Goal: Task Accomplishment & Management: Manage account settings

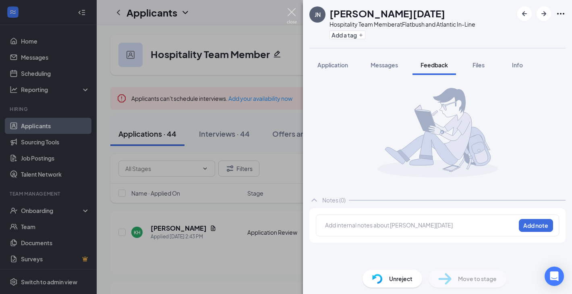
click at [289, 17] on img at bounding box center [292, 16] width 10 height 16
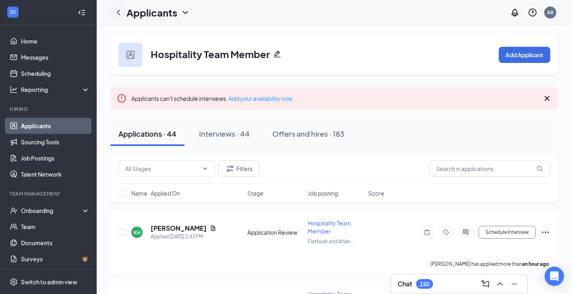
click at [120, 17] on icon "ChevronLeft" at bounding box center [119, 13] width 10 height 10
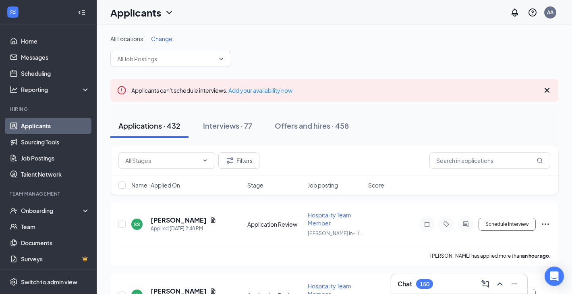
click at [30, 129] on link "Applicants" at bounding box center [55, 126] width 69 height 16
click at [52, 122] on link "Applicants" at bounding box center [55, 126] width 69 height 16
click at [51, 44] on link "Home" at bounding box center [55, 41] width 69 height 16
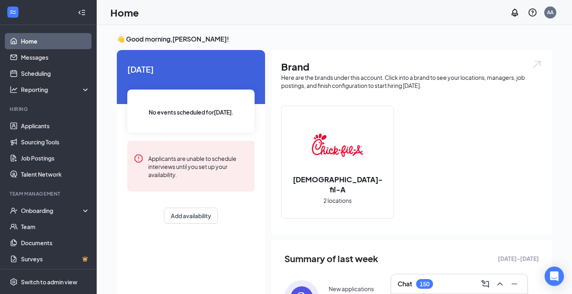
click at [424, 276] on div "Chat 150" at bounding box center [459, 283] width 136 height 19
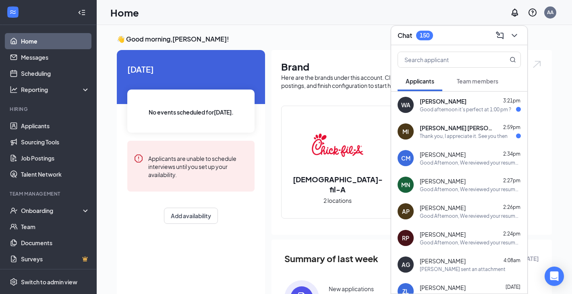
click at [455, 113] on div "WA [PERSON_NAME] 3:21pm Good afternoon it's perfect at 1:00 pm ?" at bounding box center [459, 104] width 136 height 27
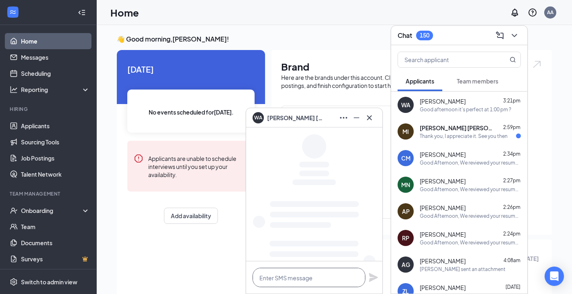
click at [302, 277] on textarea at bounding box center [309, 277] width 113 height 19
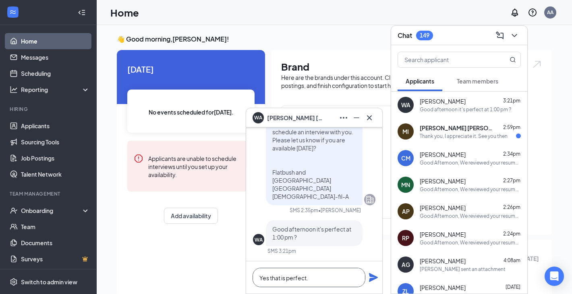
type textarea "Yes that is perfect."
click at [370, 280] on icon "Plane" at bounding box center [373, 277] width 9 height 9
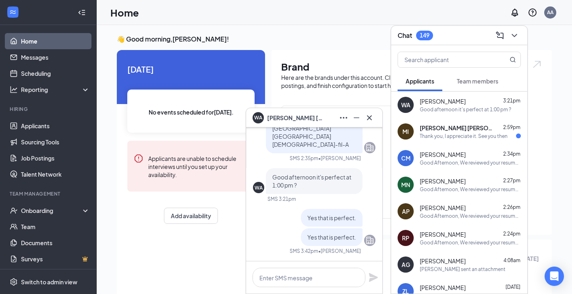
click at [305, 120] on span "[PERSON_NAME]" at bounding box center [295, 117] width 56 height 9
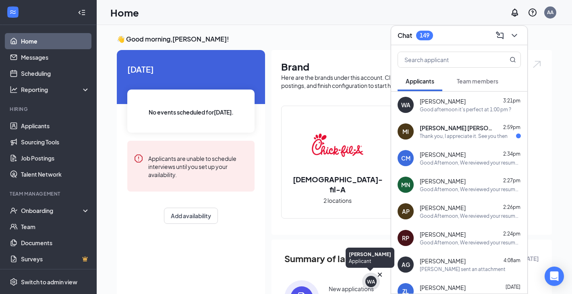
click at [371, 289] on div "WA" at bounding box center [371, 281] width 18 height 18
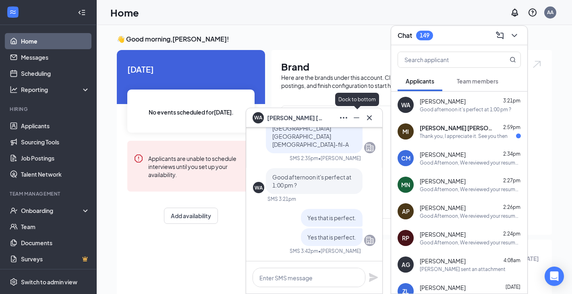
click at [348, 117] on icon "Ellipses" at bounding box center [344, 118] width 10 height 10
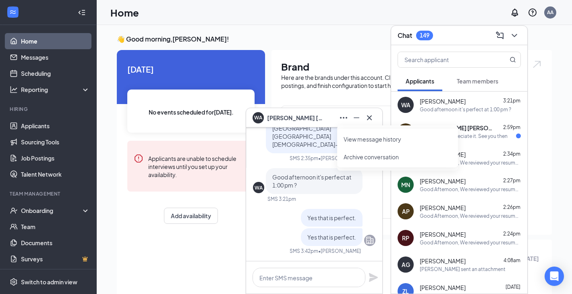
click at [326, 118] on div "WA [PERSON_NAME]" at bounding box center [314, 117] width 123 height 13
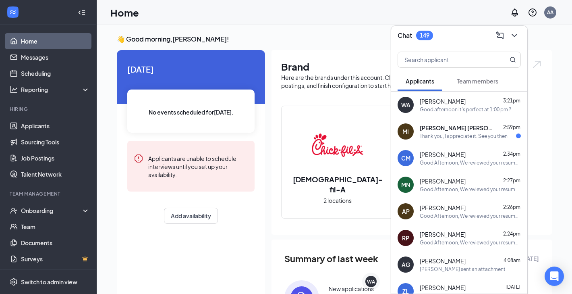
click at [425, 101] on span "[PERSON_NAME]" at bounding box center [443, 101] width 46 height 8
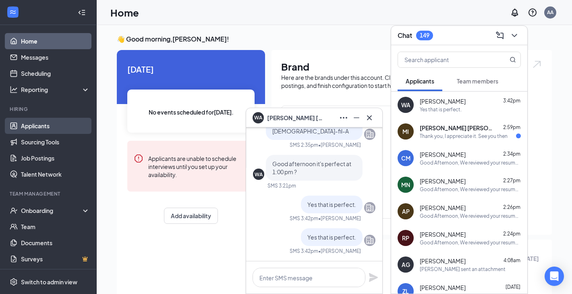
click at [31, 118] on link "Applicants" at bounding box center [55, 126] width 69 height 16
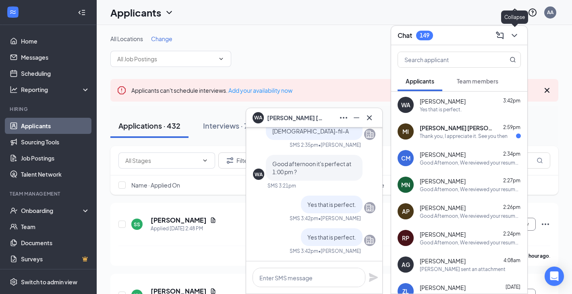
click at [515, 36] on icon "ChevronDown" at bounding box center [514, 35] width 5 height 3
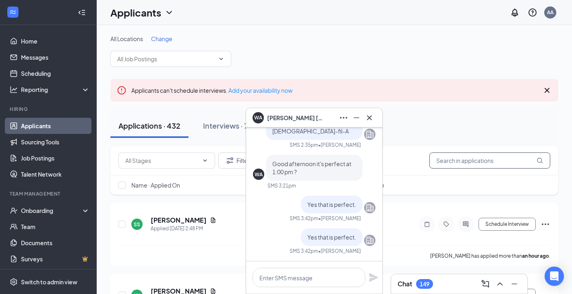
click at [474, 163] on input "text" at bounding box center [490, 160] width 121 height 16
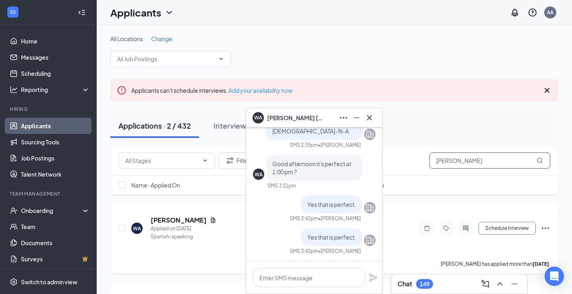
type input "[PERSON_NAME]"
click at [544, 227] on icon "Ellipses" at bounding box center [546, 228] width 10 height 10
click at [356, 118] on icon "Minimize" at bounding box center [357, 118] width 10 height 10
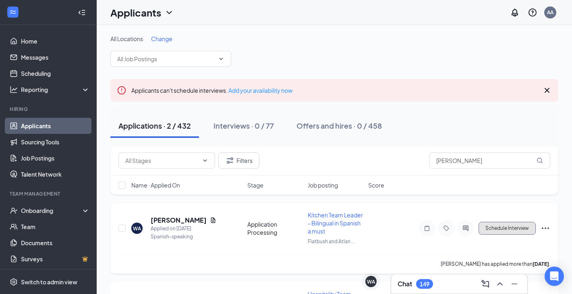
click at [522, 229] on button "Schedule Interview" at bounding box center [507, 228] width 57 height 13
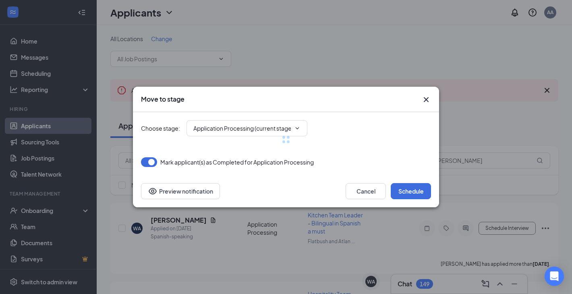
type input "1st Round Interview Invite (next stage)"
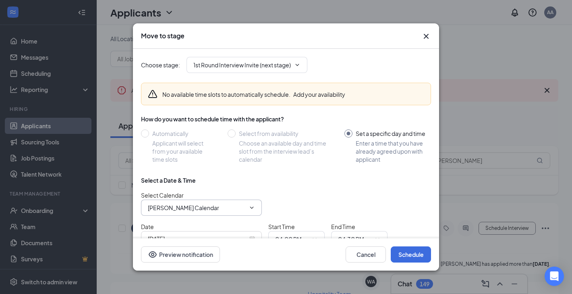
click at [172, 208] on input "[PERSON_NAME] Calendar" at bounding box center [197, 207] width 98 height 9
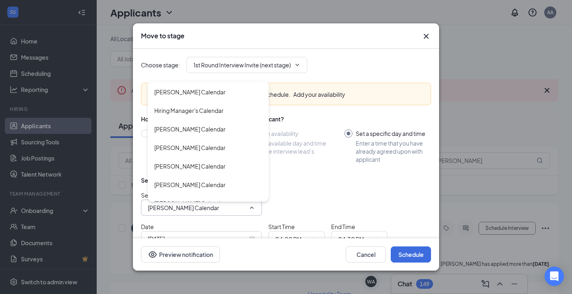
scroll to position [137, 0]
click at [206, 143] on div "[PERSON_NAME] Calendar" at bounding box center [189, 147] width 71 height 9
type input "[PERSON_NAME] Calendar"
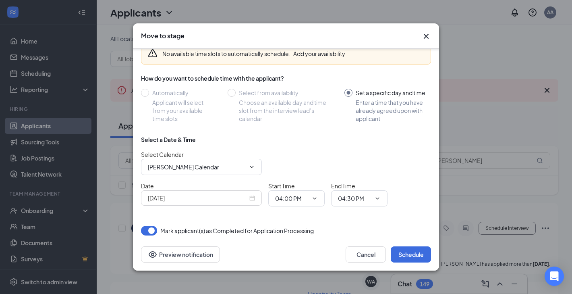
scroll to position [46, 0]
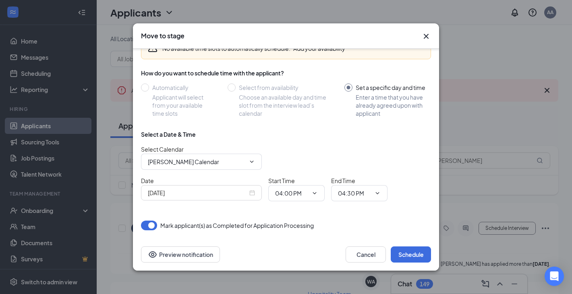
click at [229, 199] on div "[DATE]" at bounding box center [201, 192] width 121 height 15
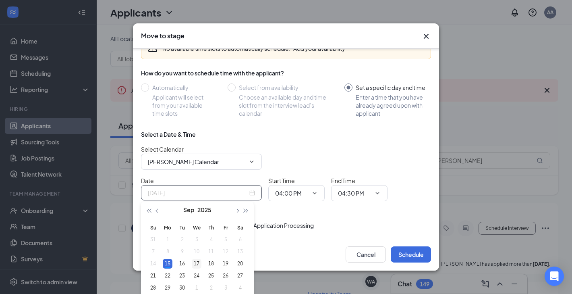
type input "[DATE]"
click at [200, 264] on div "17" at bounding box center [197, 264] width 10 height 10
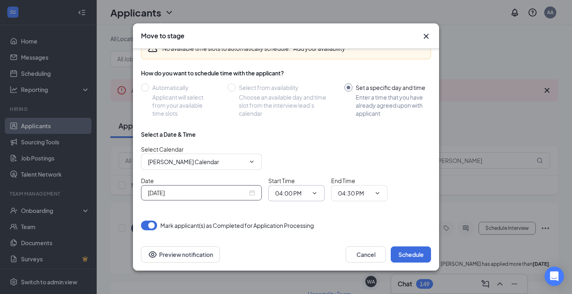
click at [293, 192] on input "04:00 PM" at bounding box center [291, 193] width 33 height 9
click at [297, 154] on div "01:00 PM" at bounding box center [294, 155] width 24 height 9
type input "01:00 PM"
click at [349, 192] on input "04:30 PM" at bounding box center [354, 193] width 33 height 9
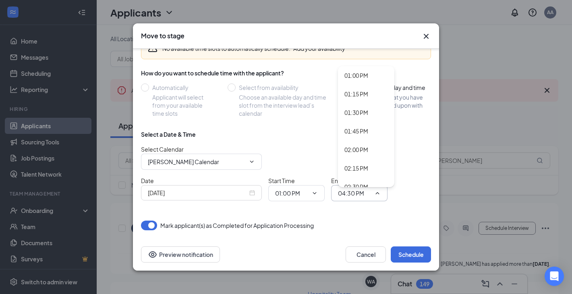
scroll to position [967, 0]
click at [358, 128] on div "01:45 PM" at bounding box center [357, 128] width 24 height 9
type input "01:45 PM"
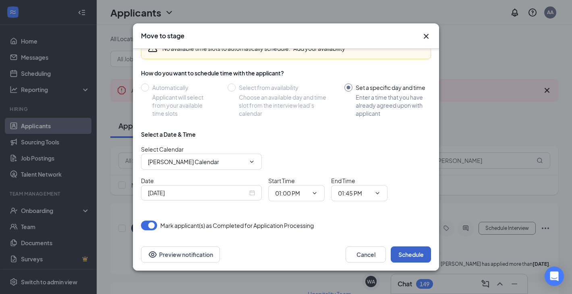
click at [406, 251] on button "Schedule" at bounding box center [411, 254] width 40 height 16
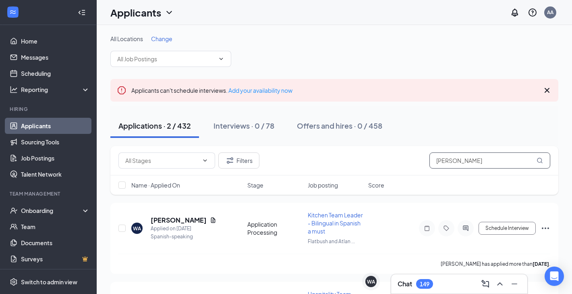
click at [467, 166] on input "[PERSON_NAME]" at bounding box center [490, 160] width 121 height 16
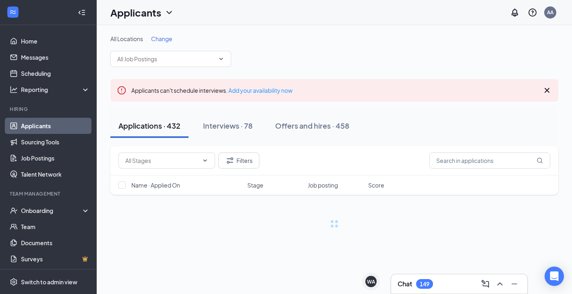
click at [374, 54] on div "All Locations Change" at bounding box center [334, 51] width 448 height 32
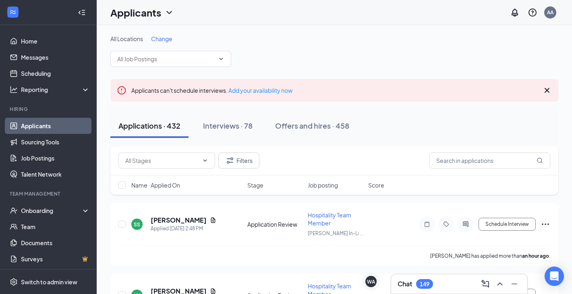
click at [544, 88] on icon "Cross" at bounding box center [547, 90] width 10 height 10
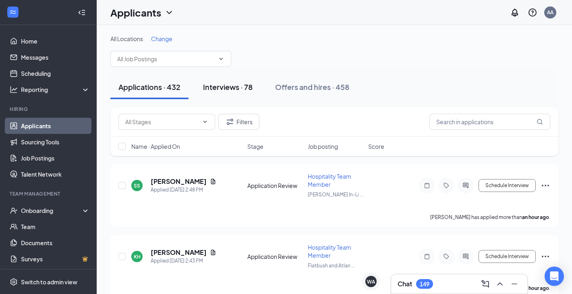
click at [226, 85] on div "Interviews · 78" at bounding box center [228, 87] width 50 height 10
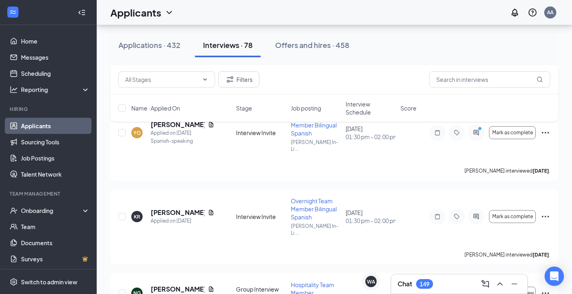
scroll to position [236, 0]
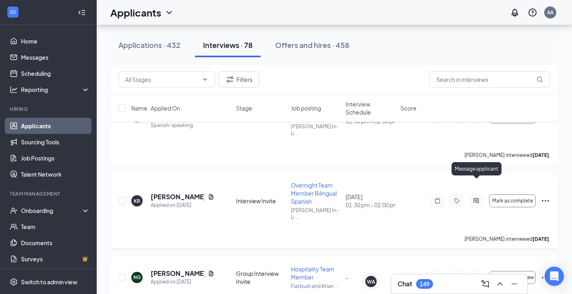
click at [480, 197] on icon "ActiveChat" at bounding box center [477, 200] width 10 height 6
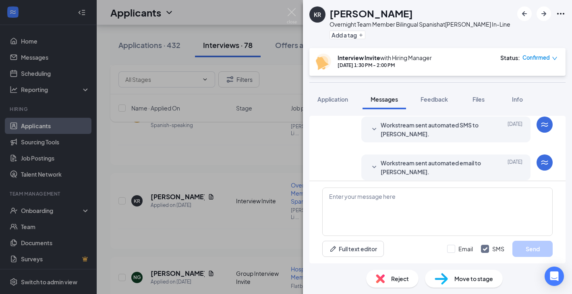
scroll to position [311, 0]
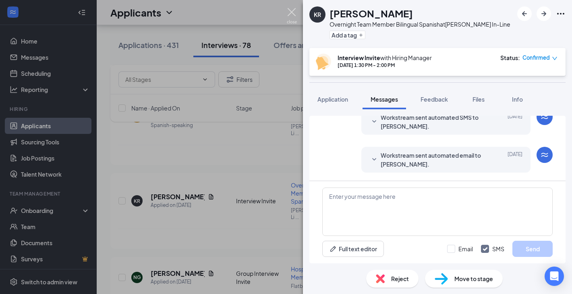
click at [294, 10] on img at bounding box center [292, 16] width 10 height 16
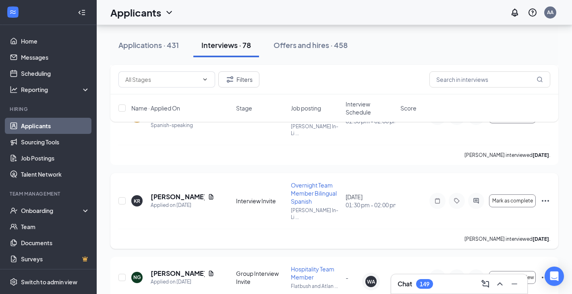
click at [544, 196] on icon "Ellipses" at bounding box center [546, 201] width 10 height 10
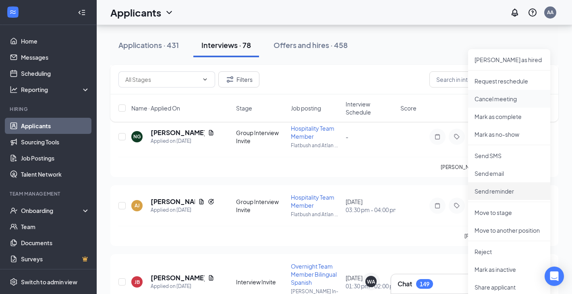
scroll to position [378, 0]
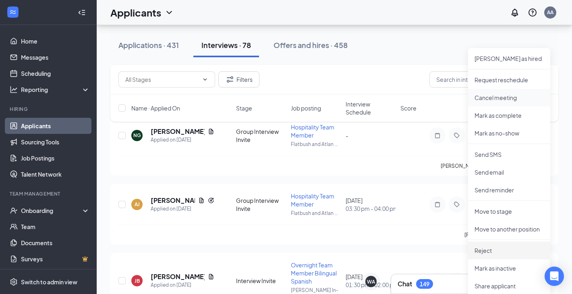
click at [505, 247] on p "Reject" at bounding box center [509, 250] width 69 height 8
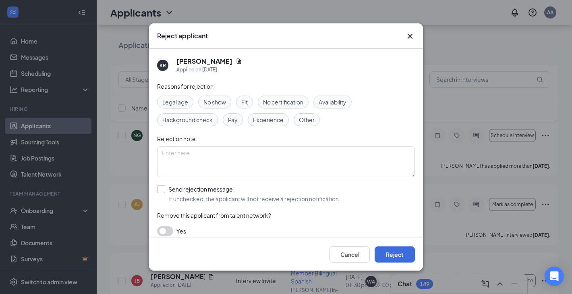
click at [177, 190] on input "Send rejection message If unchecked, the applicant will not receive a rejection…" at bounding box center [248, 194] width 183 height 18
checkbox input "true"
click at [393, 255] on button "Reject" at bounding box center [395, 254] width 40 height 16
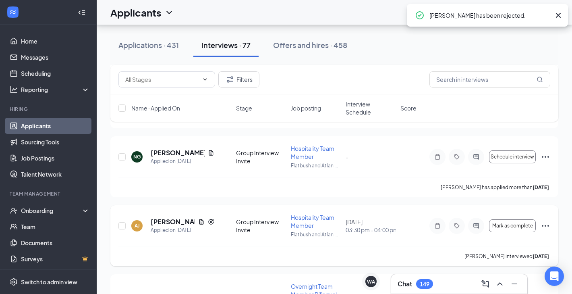
scroll to position [353, 0]
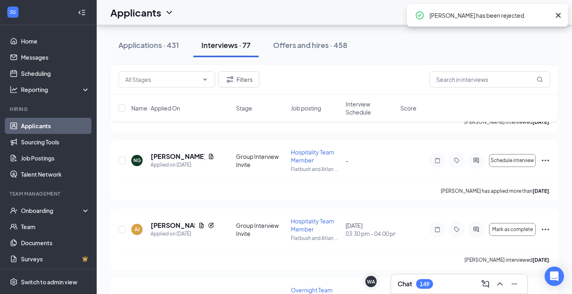
click at [359, 107] on span "Interview Schedule" at bounding box center [371, 108] width 50 height 16
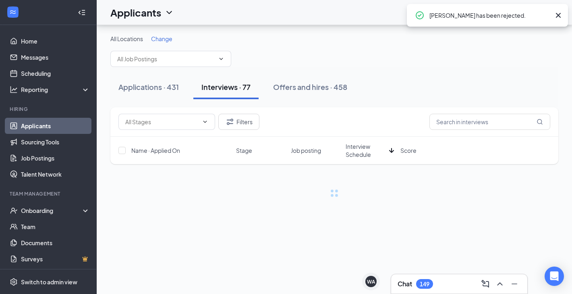
scroll to position [0, 0]
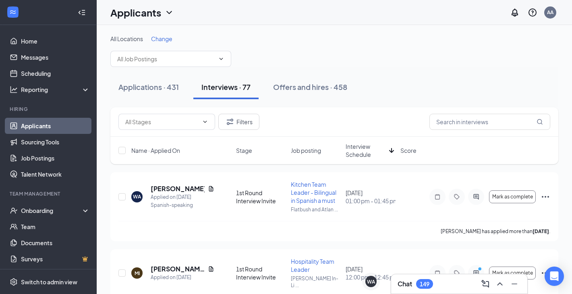
click at [363, 153] on span "Interview Schedule" at bounding box center [366, 150] width 40 height 16
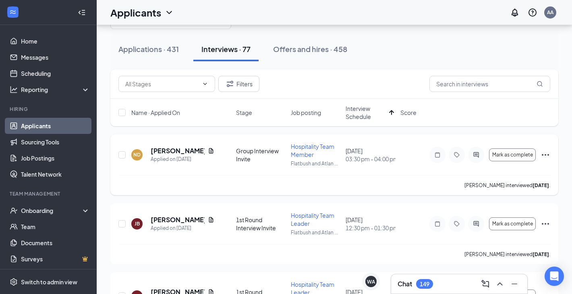
scroll to position [33, 0]
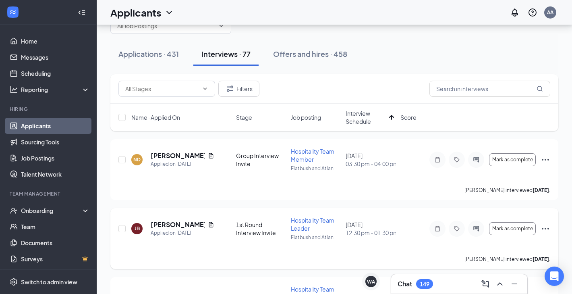
click at [544, 226] on icon "Ellipses" at bounding box center [546, 229] width 10 height 10
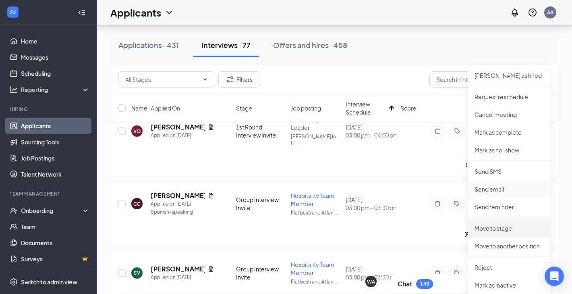
scroll to position [212, 0]
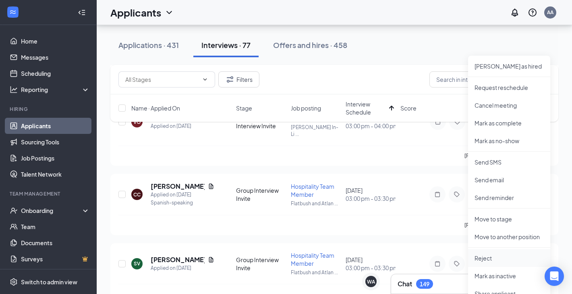
click at [492, 258] on p "Reject" at bounding box center [509, 258] width 69 height 8
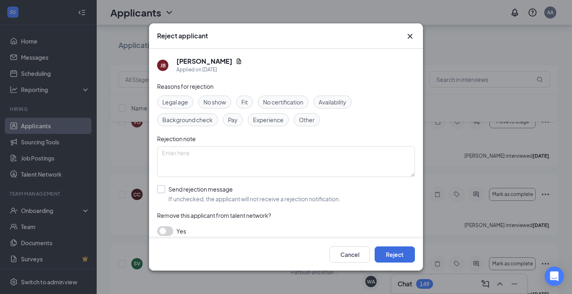
click at [167, 189] on input "Send rejection message If unchecked, the applicant will not receive a rejection…" at bounding box center [248, 194] width 183 height 18
checkbox input "true"
click at [385, 254] on button "Reject" at bounding box center [395, 254] width 40 height 16
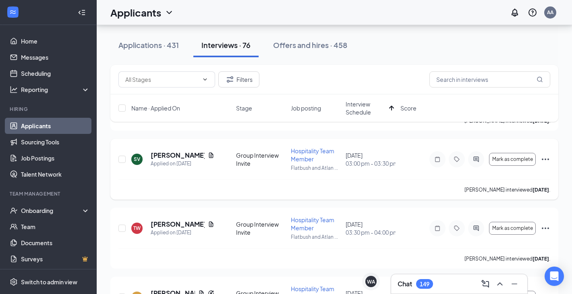
scroll to position [229, 0]
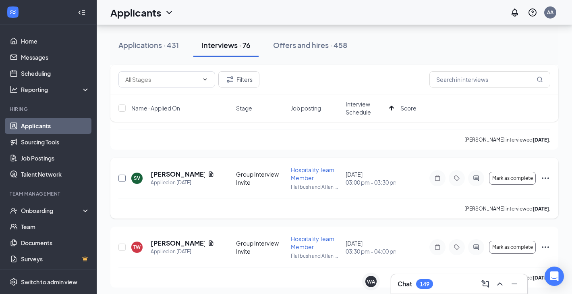
click at [120, 174] on input "checkbox" at bounding box center [121, 177] width 7 height 7
checkbox input "true"
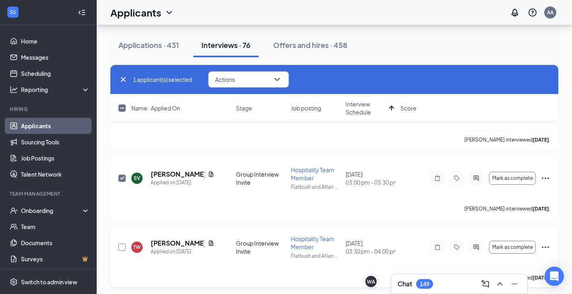
click at [123, 243] on input "checkbox" at bounding box center [121, 246] width 7 height 7
checkbox input "true"
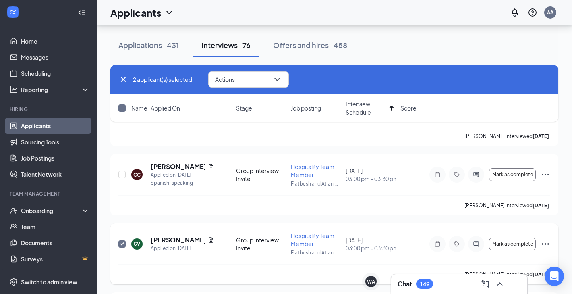
scroll to position [164, 0]
click at [120, 170] on input "checkbox" at bounding box center [121, 173] width 7 height 7
checkbox input "true"
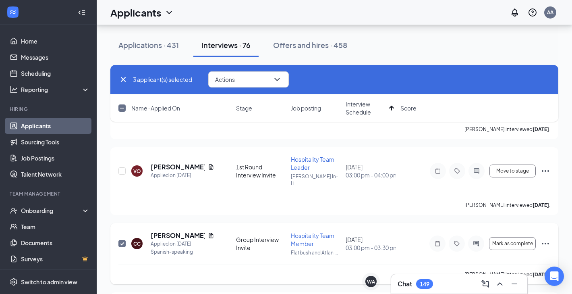
scroll to position [90, 0]
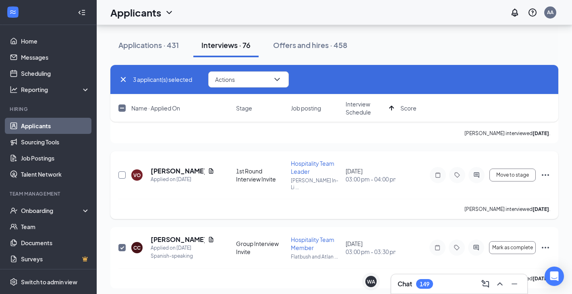
click at [123, 172] on input "checkbox" at bounding box center [121, 174] width 7 height 7
checkbox input "true"
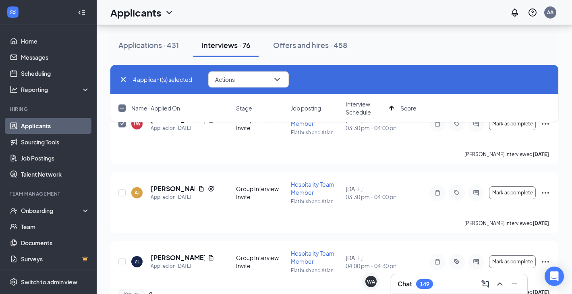
scroll to position [356, 0]
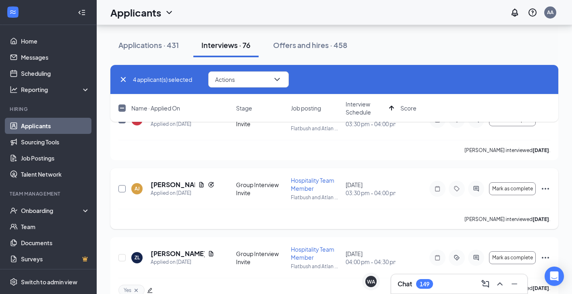
click at [121, 185] on input "checkbox" at bounding box center [121, 188] width 7 height 7
checkbox input "true"
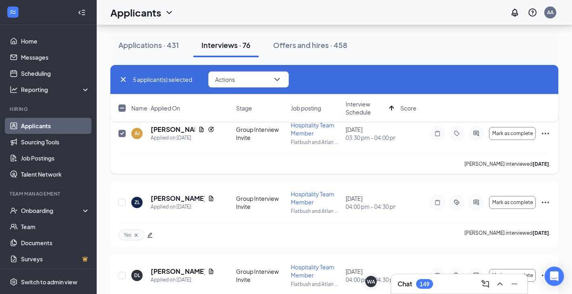
scroll to position [413, 0]
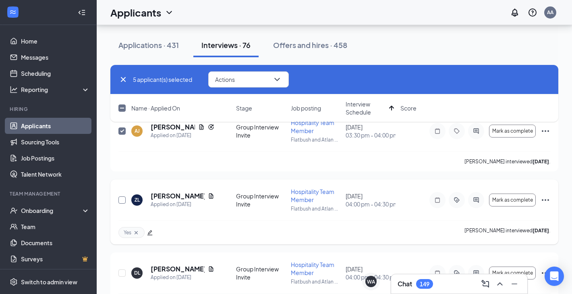
click at [122, 196] on input "checkbox" at bounding box center [121, 199] width 7 height 7
checkbox input "true"
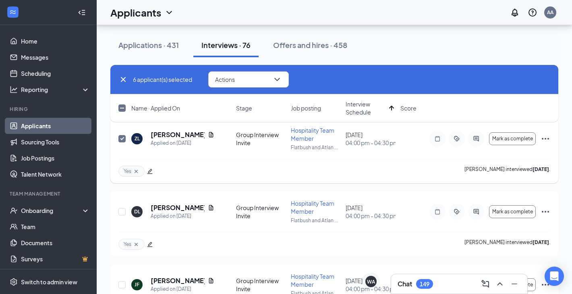
scroll to position [484, 0]
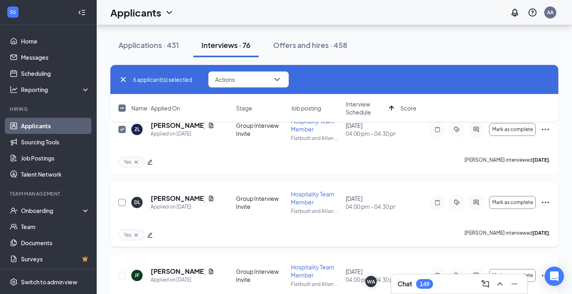
click at [124, 199] on input "checkbox" at bounding box center [121, 202] width 7 height 7
checkbox input "true"
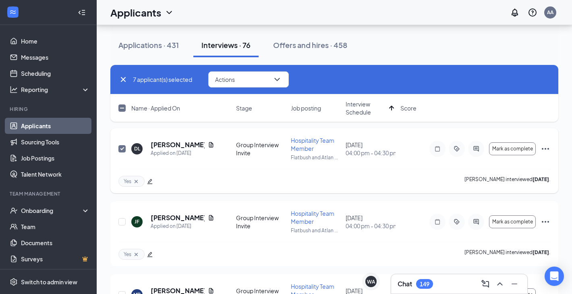
scroll to position [547, 0]
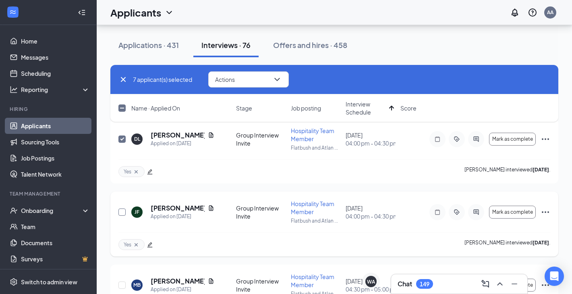
click at [123, 208] on input "checkbox" at bounding box center [121, 211] width 7 height 7
checkbox input "true"
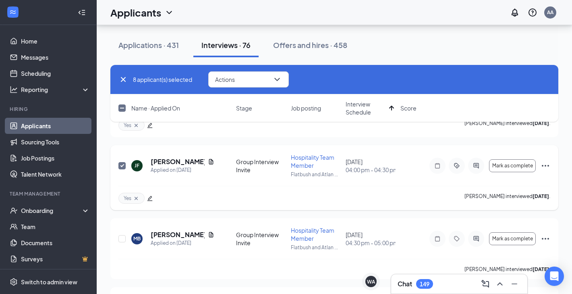
scroll to position [598, 0]
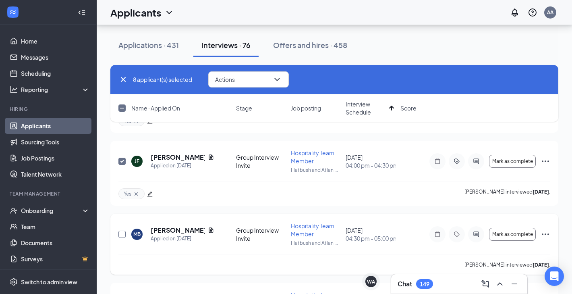
click at [122, 231] on input "checkbox" at bounding box center [121, 234] width 7 height 7
checkbox input "true"
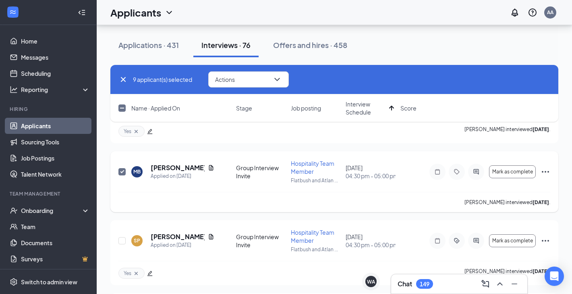
scroll to position [663, 0]
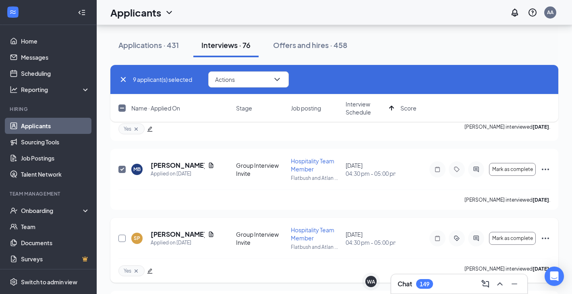
click at [122, 235] on input "checkbox" at bounding box center [121, 238] width 7 height 7
checkbox input "true"
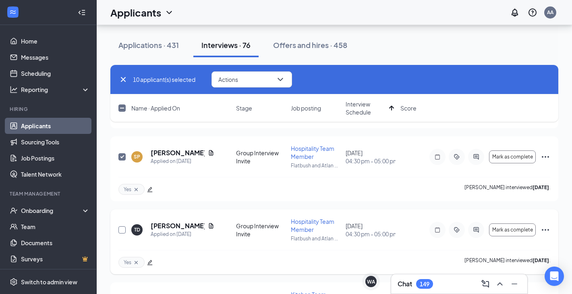
click at [122, 226] on input "checkbox" at bounding box center [121, 229] width 7 height 7
checkbox input "true"
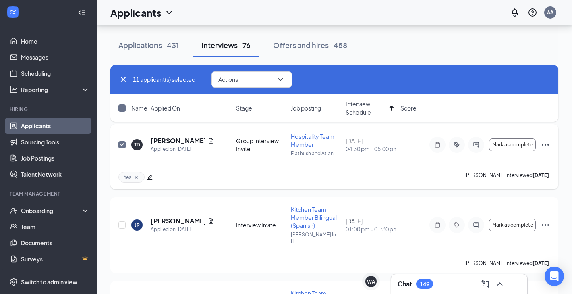
scroll to position [831, 0]
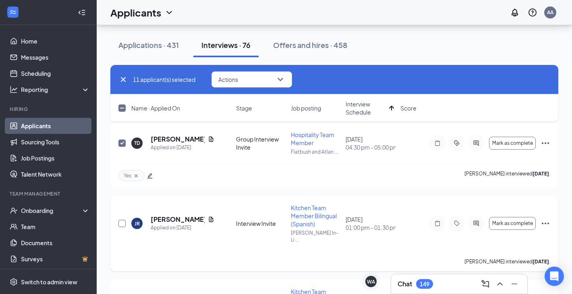
click at [123, 220] on input "checkbox" at bounding box center [121, 223] width 7 height 7
checkbox input "true"
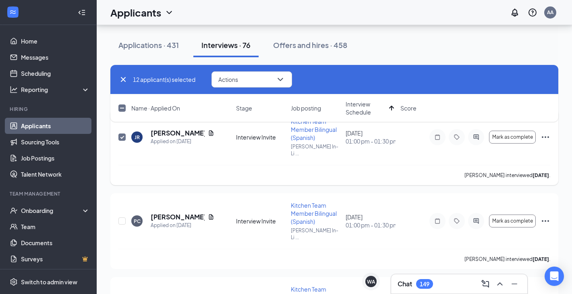
scroll to position [922, 0]
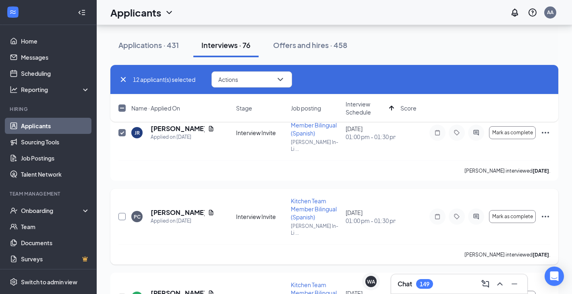
click at [121, 213] on input "checkbox" at bounding box center [121, 216] width 7 height 7
checkbox input "true"
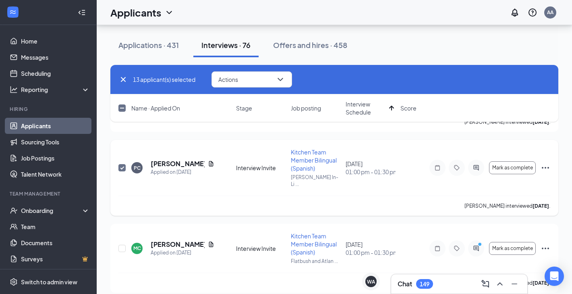
scroll to position [975, 0]
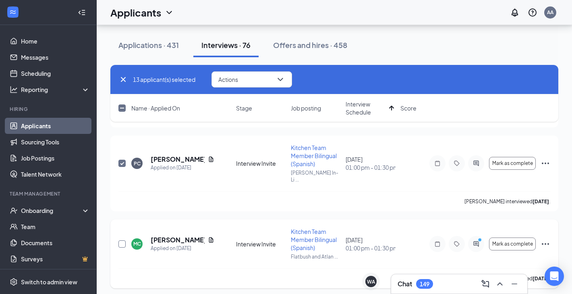
click at [119, 240] on input "checkbox" at bounding box center [121, 243] width 7 height 7
checkbox input "true"
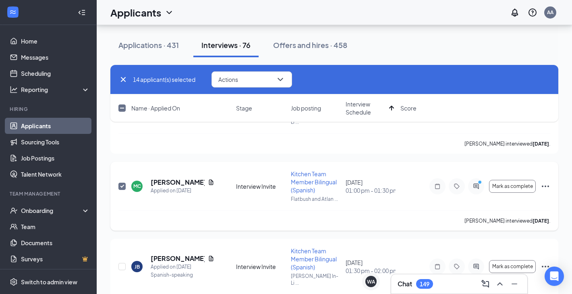
scroll to position [1035, 0]
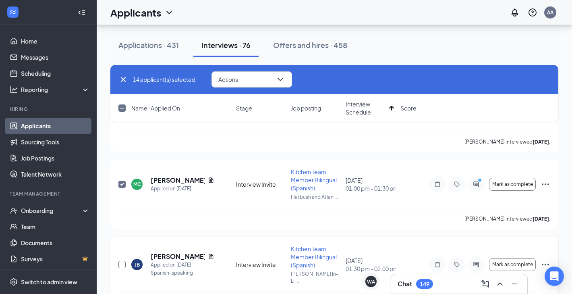
click at [123, 261] on input "checkbox" at bounding box center [121, 264] width 7 height 7
click at [524, 181] on span "Mark as complete" at bounding box center [512, 184] width 41 height 6
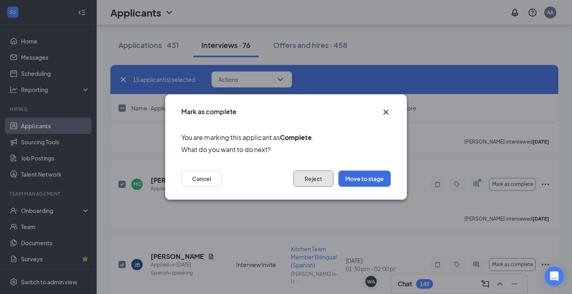
click at [319, 179] on button "Reject" at bounding box center [313, 178] width 40 height 16
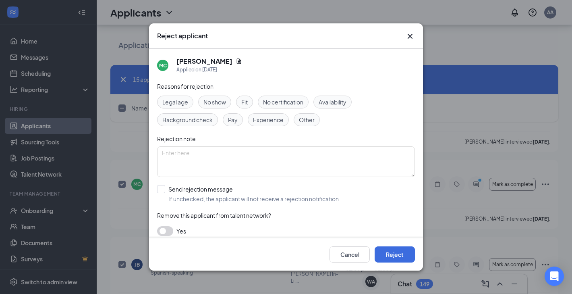
checkbox input "false"
checkbox input "true"
click at [164, 191] on input "Send rejection message If unchecked, the applicant will not receive a rejection…" at bounding box center [248, 194] width 183 height 18
checkbox input "true"
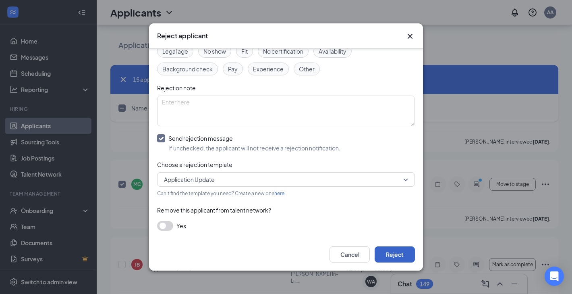
click at [406, 256] on button "Reject" at bounding box center [395, 254] width 40 height 16
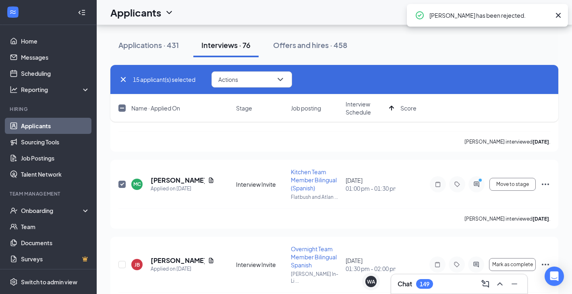
checkbox input "false"
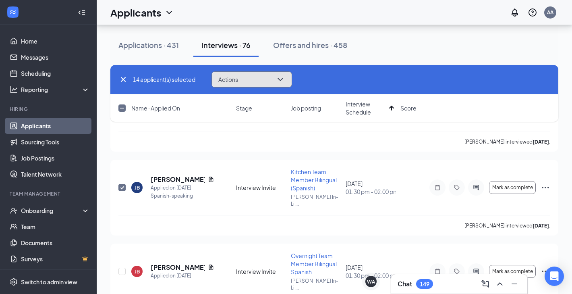
click at [280, 79] on icon "ChevronDown" at bounding box center [280, 79] width 5 height 3
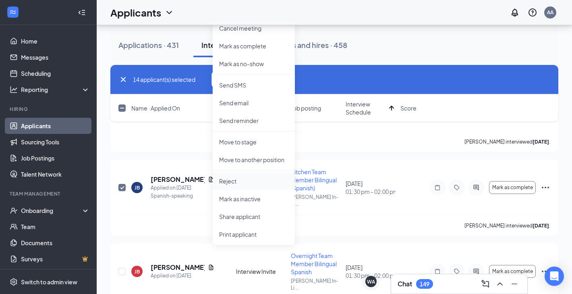
click at [235, 186] on li "Reject" at bounding box center [254, 181] width 82 height 18
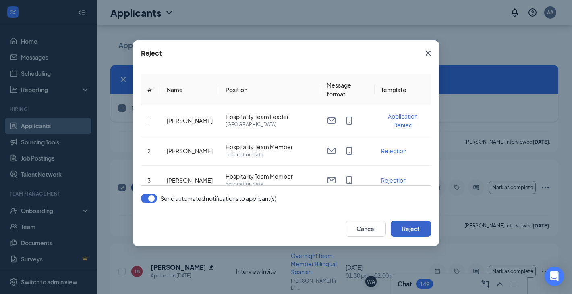
click at [403, 229] on button "Reject" at bounding box center [411, 228] width 40 height 16
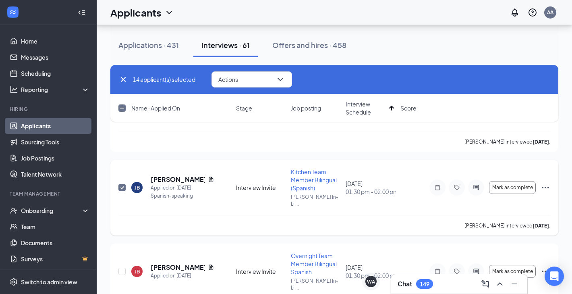
checkbox input "false"
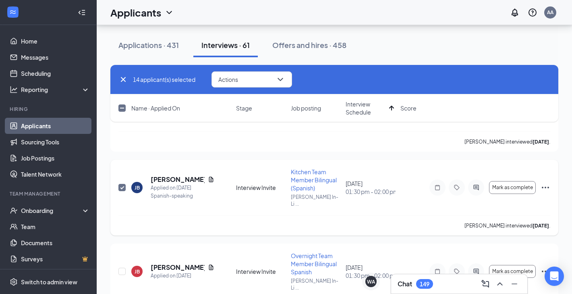
checkbox input "false"
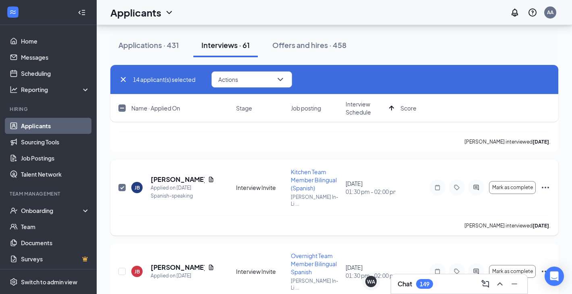
checkbox input "false"
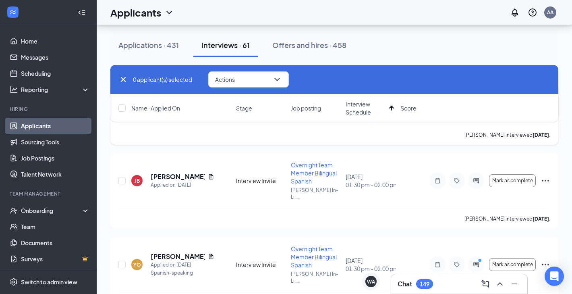
scroll to position [89, 0]
click at [123, 176] on input "checkbox" at bounding box center [121, 179] width 7 height 7
checkbox input "true"
click at [123, 260] on input "checkbox" at bounding box center [121, 263] width 7 height 7
checkbox input "true"
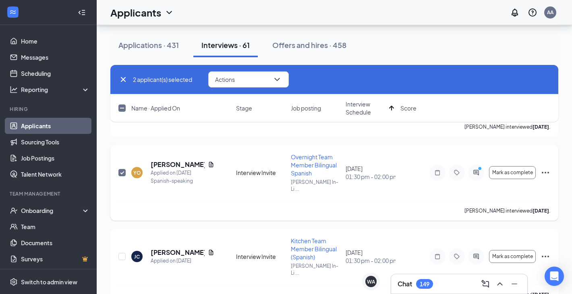
scroll to position [183, 0]
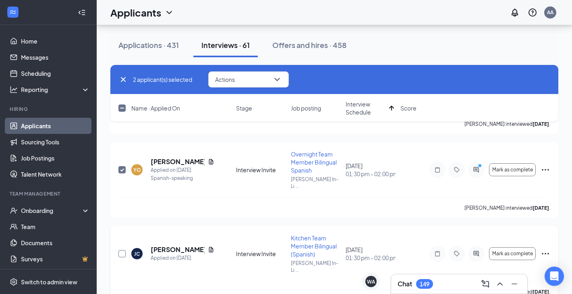
click at [123, 250] on input "checkbox" at bounding box center [121, 253] width 7 height 7
checkbox input "true"
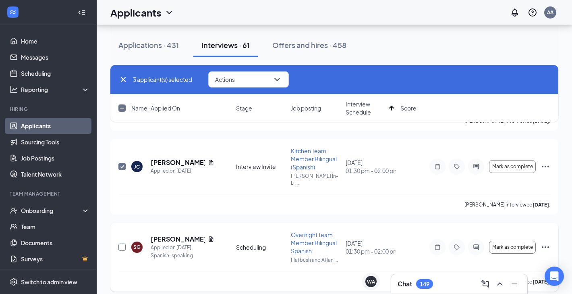
click at [122, 243] on input "checkbox" at bounding box center [121, 246] width 7 height 7
checkbox input "true"
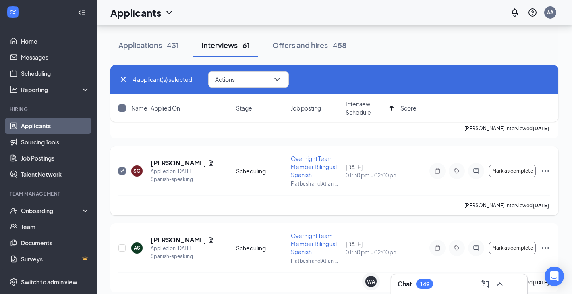
scroll to position [351, 0]
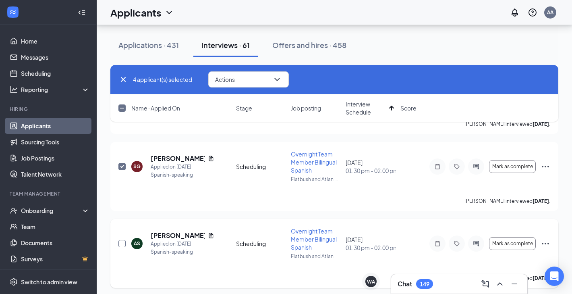
click at [122, 240] on input "checkbox" at bounding box center [121, 243] width 7 height 7
checkbox input "true"
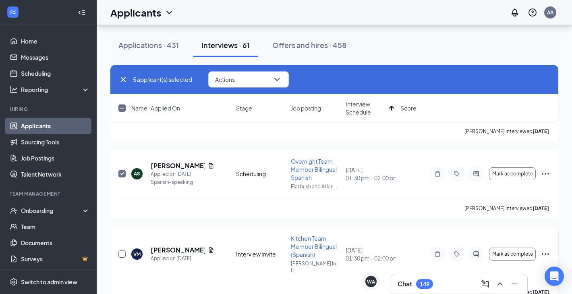
click at [122, 250] on input "checkbox" at bounding box center [121, 253] width 7 height 7
checkbox input "true"
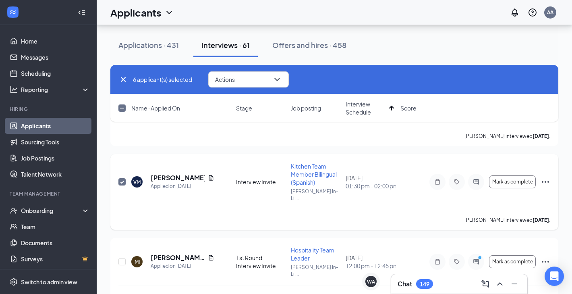
scroll to position [498, 0]
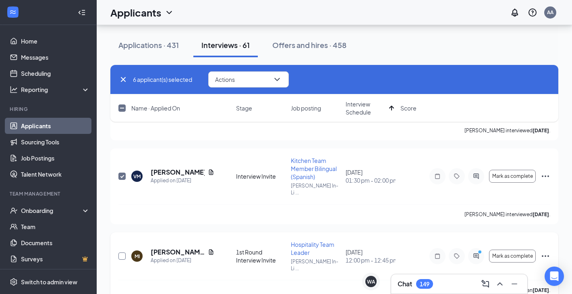
click at [122, 252] on input "checkbox" at bounding box center [121, 255] width 7 height 7
checkbox input "false"
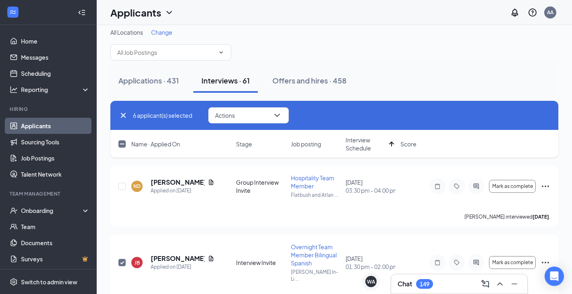
scroll to position [0, 0]
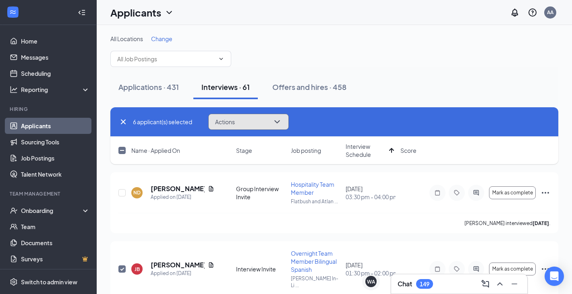
click at [266, 126] on button "Actions" at bounding box center [248, 122] width 81 height 16
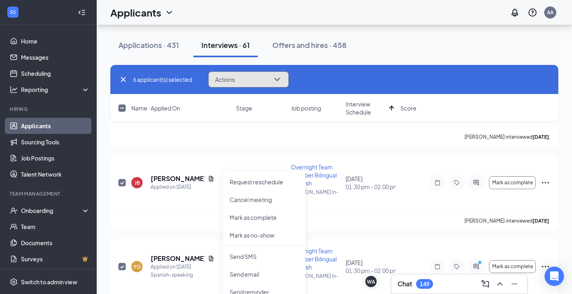
scroll to position [88, 0]
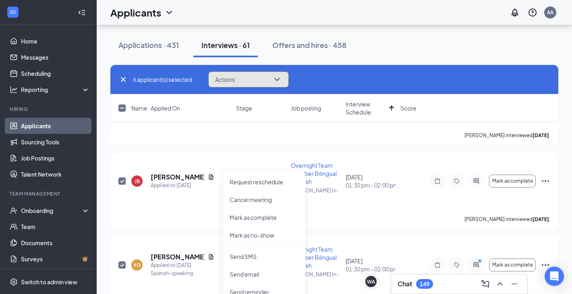
click at [273, 82] on button "Actions" at bounding box center [248, 79] width 81 height 16
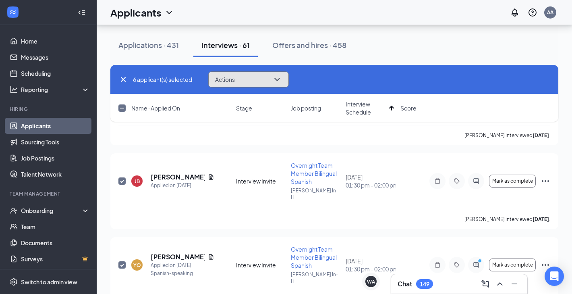
click at [273, 78] on button "Actions" at bounding box center [248, 79] width 81 height 16
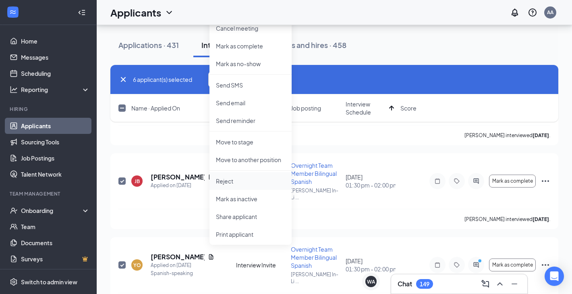
click at [246, 177] on p "Reject" at bounding box center [250, 181] width 69 height 8
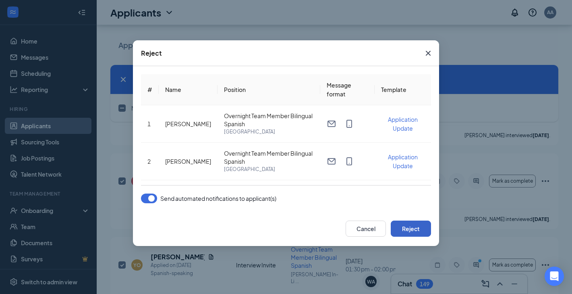
click at [408, 235] on button "Reject" at bounding box center [411, 228] width 40 height 16
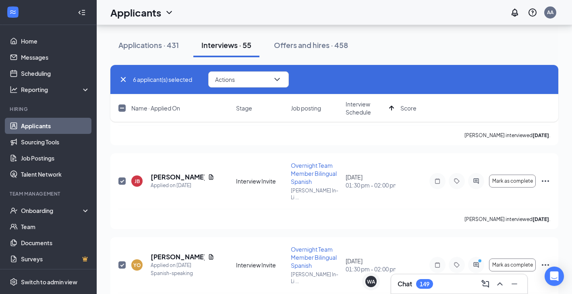
checkbox input "false"
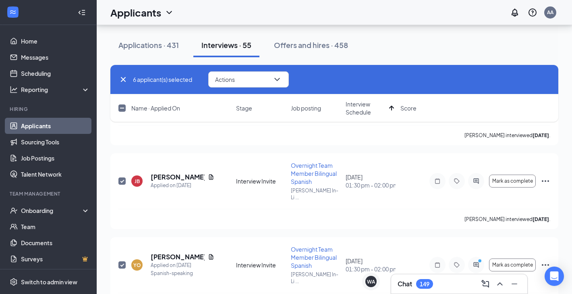
checkbox input "false"
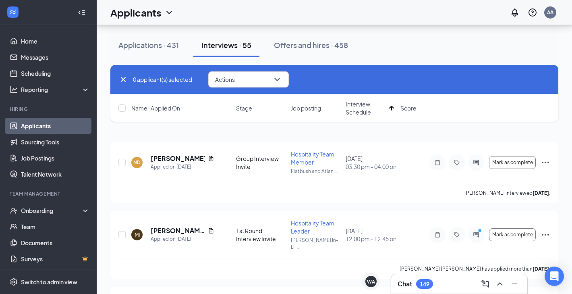
scroll to position [44, 0]
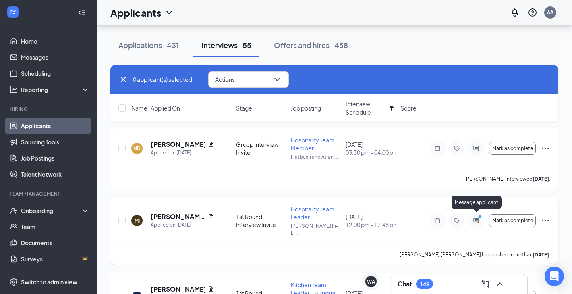
click at [476, 218] on icon "ActiveChat" at bounding box center [476, 220] width 5 height 5
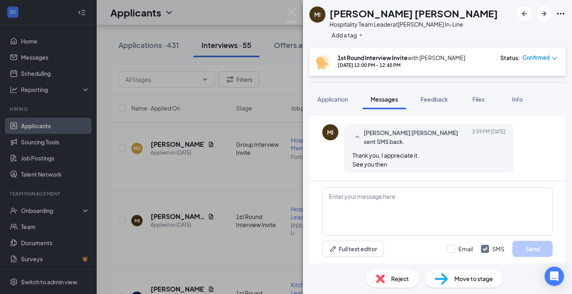
scroll to position [434, 0]
click at [292, 12] on img at bounding box center [292, 16] width 10 height 16
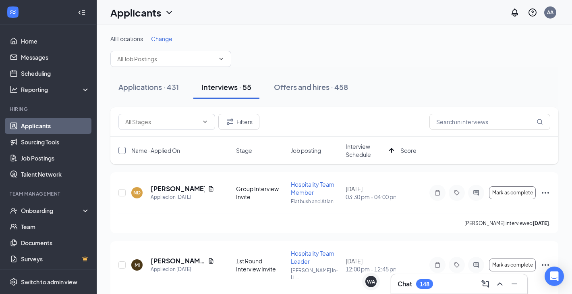
click at [123, 148] on input "checkbox" at bounding box center [121, 150] width 7 height 7
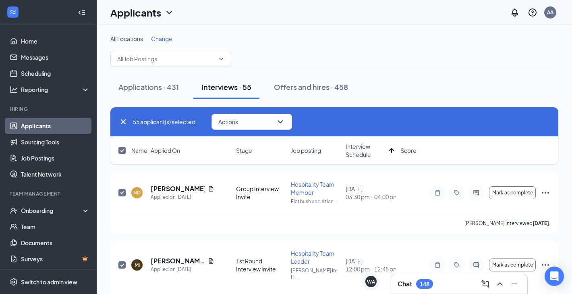
checkbox input "true"
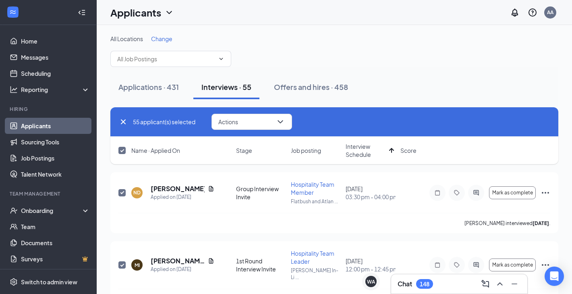
checkbox input "true"
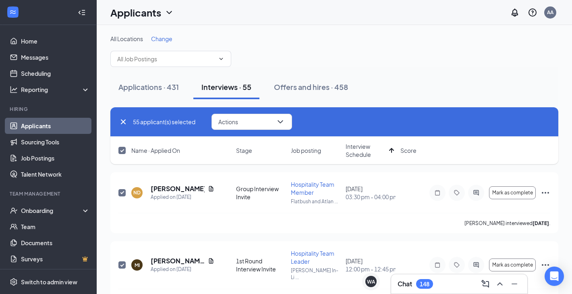
checkbox input "true"
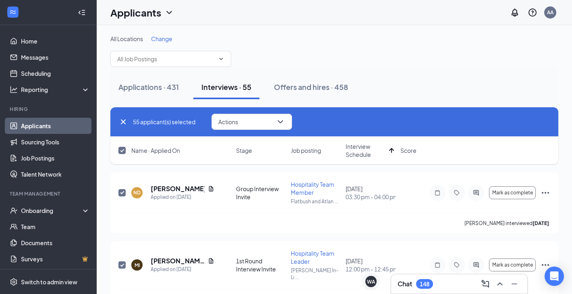
checkbox input "true"
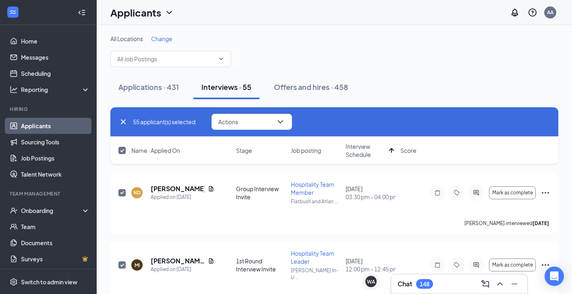
checkbox input "true"
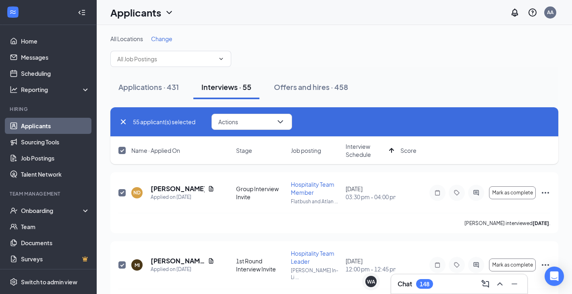
checkbox input "true"
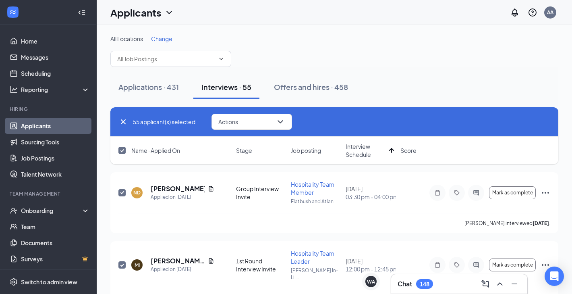
checkbox input "true"
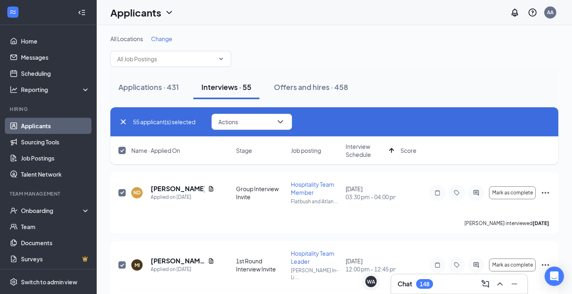
checkbox input "true"
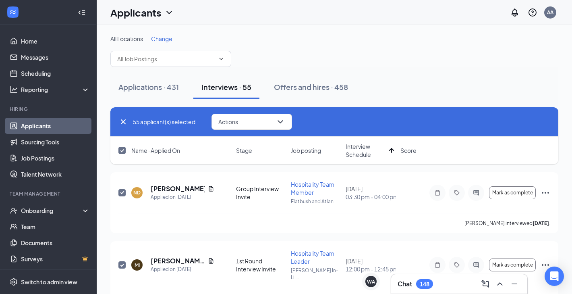
checkbox input "true"
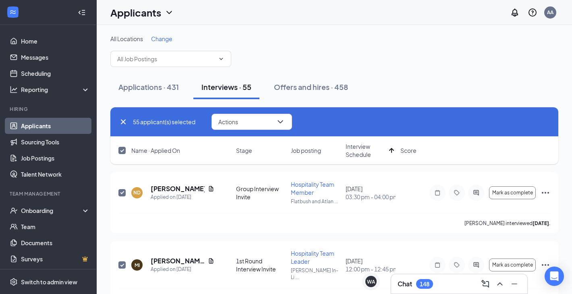
checkbox input "true"
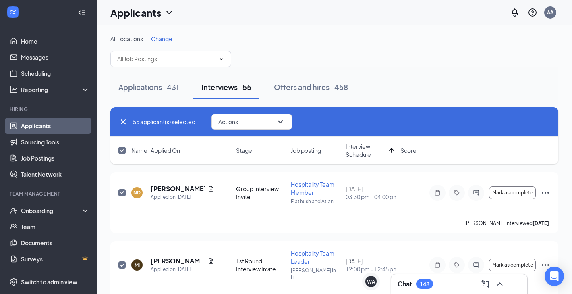
checkbox input "true"
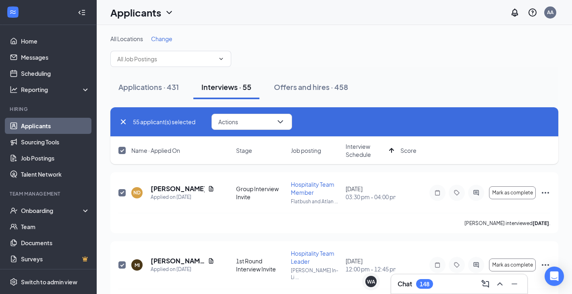
checkbox input "true"
click at [121, 192] on input "checkbox" at bounding box center [121, 192] width 7 height 7
checkbox input "false"
click at [121, 261] on input "checkbox" at bounding box center [121, 264] width 7 height 7
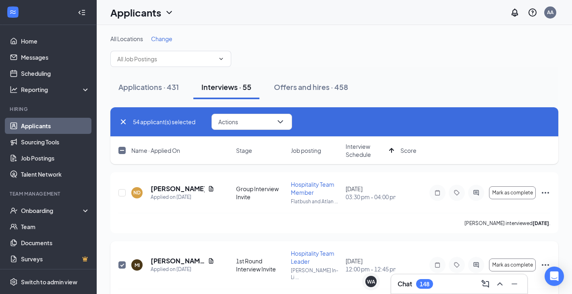
checkbox input "false"
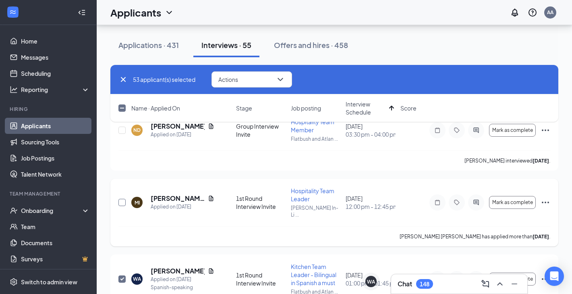
scroll to position [85, 0]
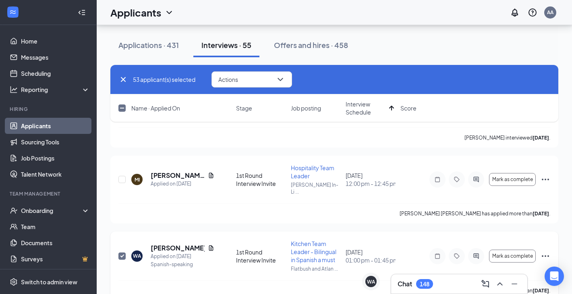
click at [120, 252] on input "checkbox" at bounding box center [121, 255] width 7 height 7
checkbox input "false"
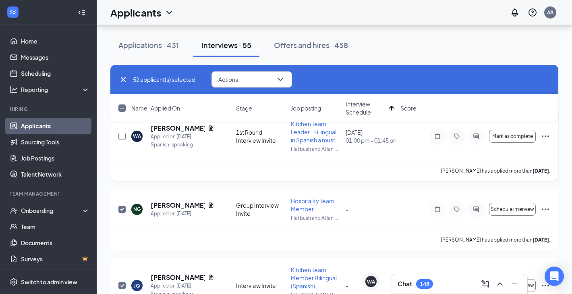
scroll to position [0, 0]
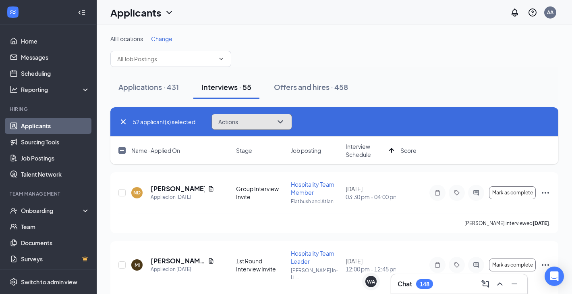
click at [260, 125] on button "Actions" at bounding box center [252, 122] width 81 height 16
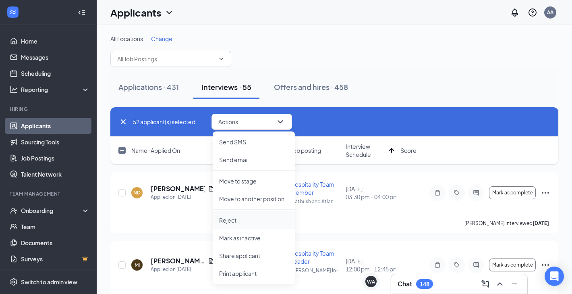
click at [250, 218] on p "Reject" at bounding box center [253, 220] width 69 height 8
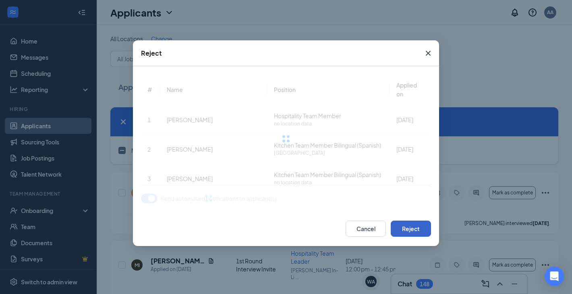
click at [404, 229] on button "Reject" at bounding box center [411, 228] width 40 height 16
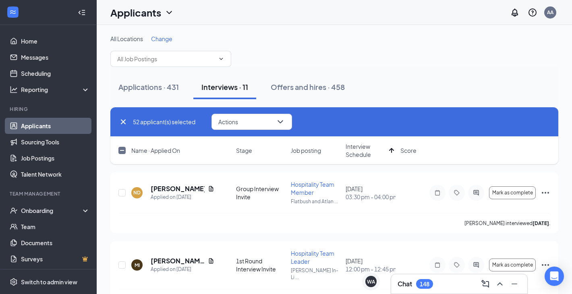
click at [124, 149] on input "checkbox" at bounding box center [121, 150] width 7 height 7
checkbox input "true"
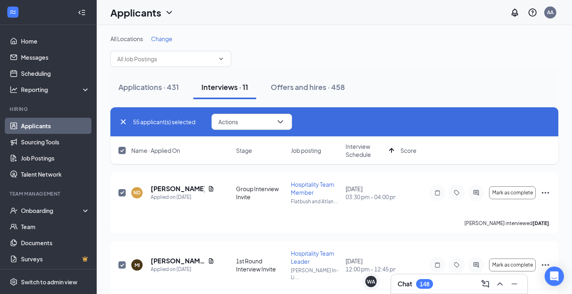
click at [124, 149] on input "checkbox" at bounding box center [121, 150] width 7 height 7
checkbox input "false"
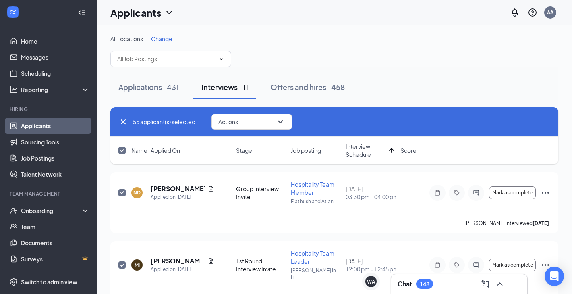
checkbox input "false"
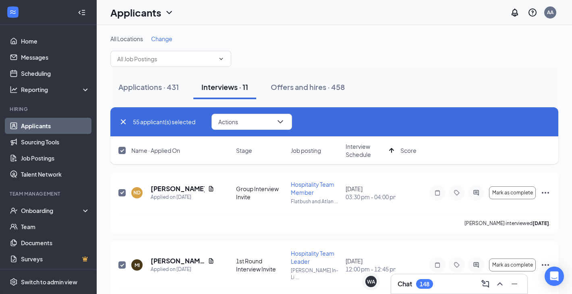
checkbox input "false"
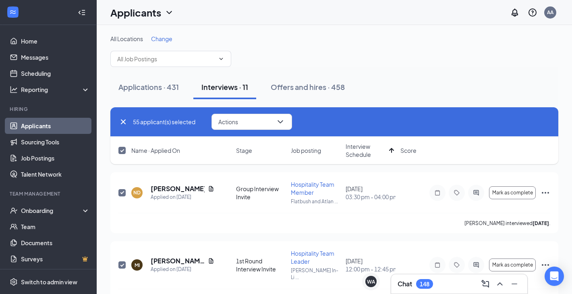
checkbox input "false"
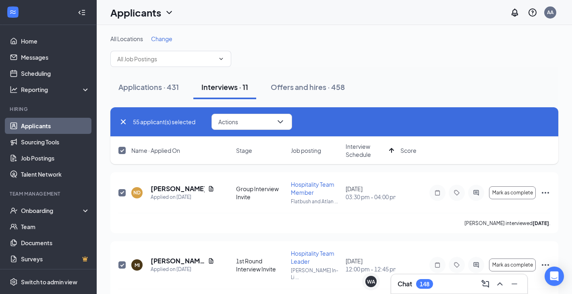
checkbox input "false"
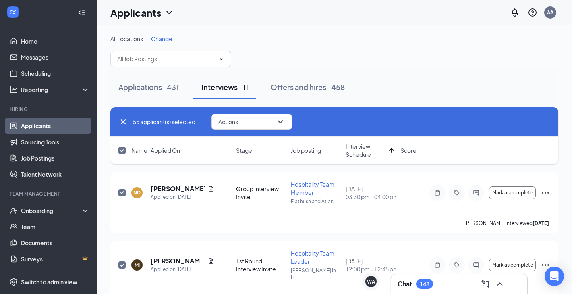
checkbox input "false"
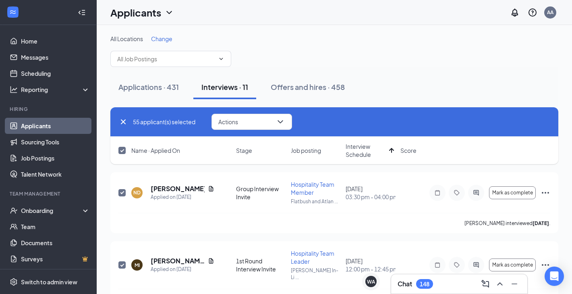
checkbox input "false"
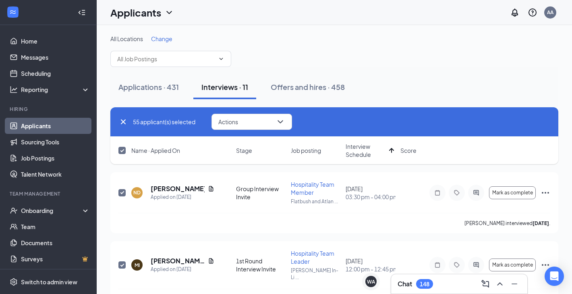
checkbox input "false"
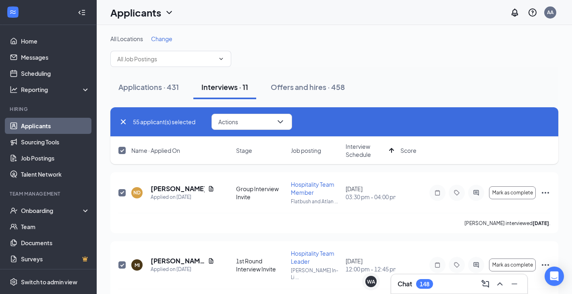
checkbox input "false"
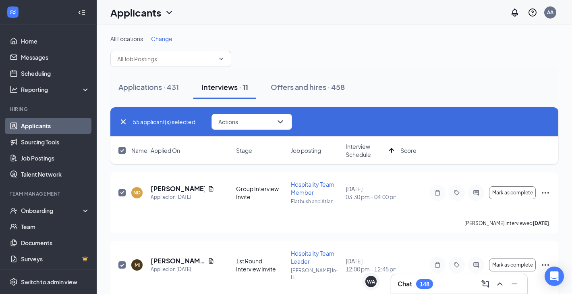
checkbox input "false"
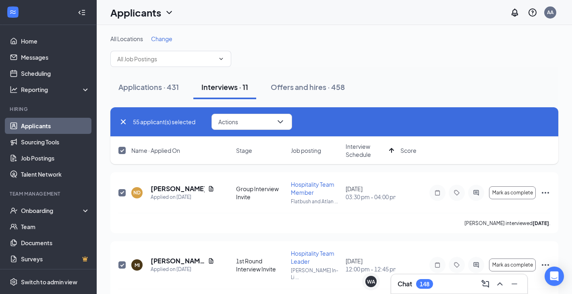
checkbox input "false"
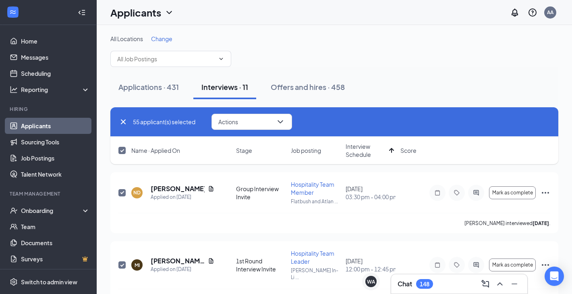
checkbox input "false"
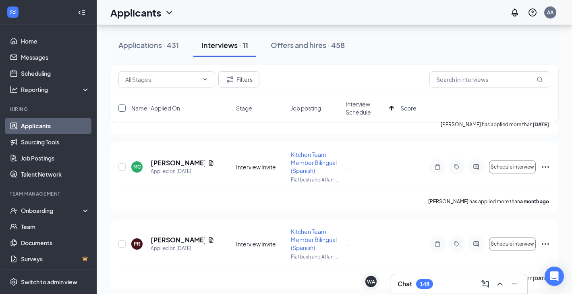
scroll to position [255, 0]
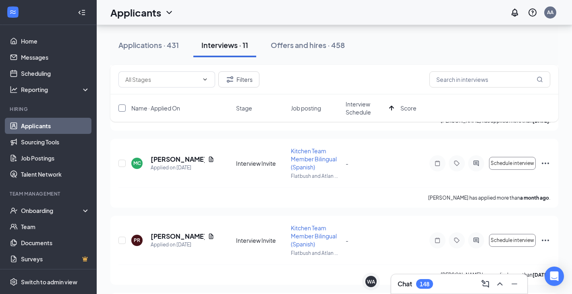
click at [123, 108] on input "checkbox" at bounding box center [121, 107] width 7 height 7
checkbox input "true"
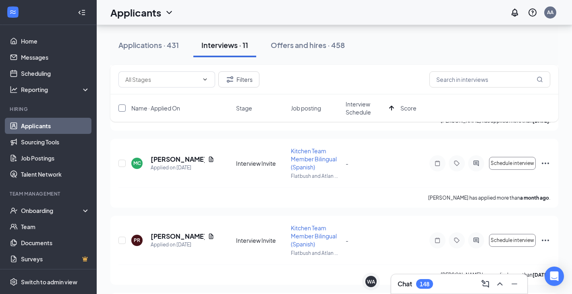
checkbox input "true"
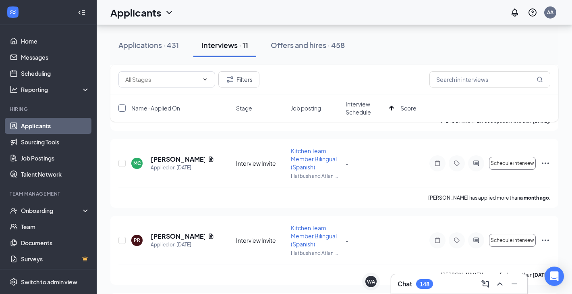
checkbox input "true"
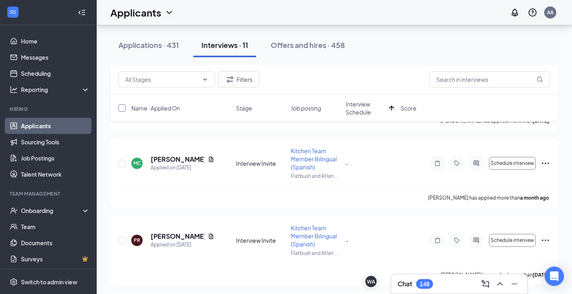
checkbox input "true"
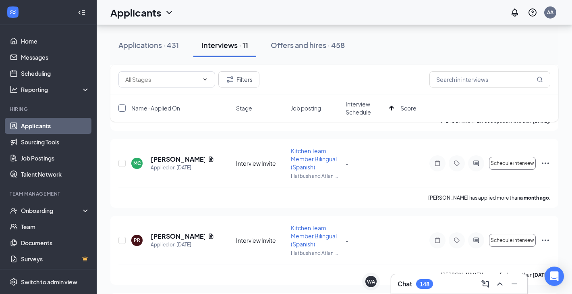
checkbox input "true"
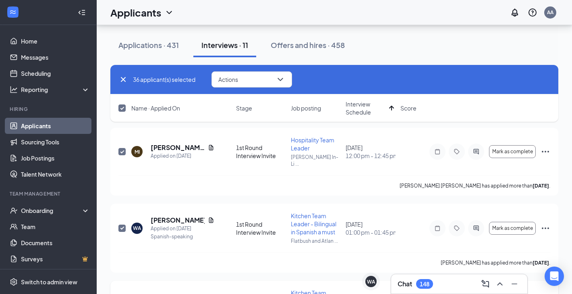
scroll to position [113, 0]
click at [125, 225] on input "checkbox" at bounding box center [121, 228] width 7 height 7
click at [122, 148] on input "checkbox" at bounding box center [121, 151] width 7 height 7
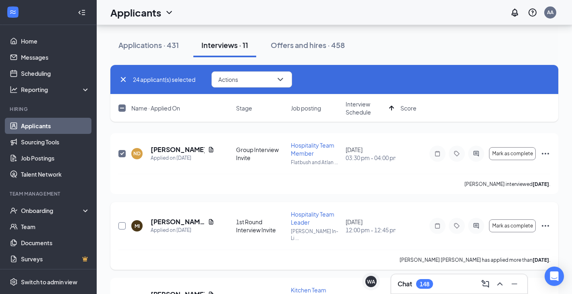
scroll to position [39, 0]
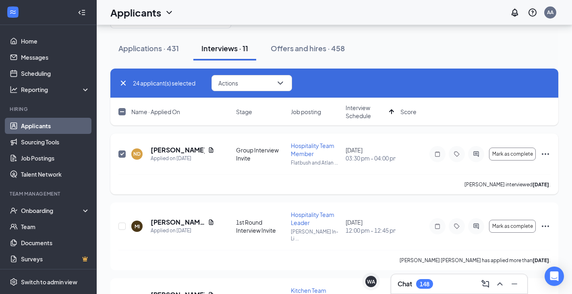
click at [122, 154] on input "checkbox" at bounding box center [121, 153] width 7 height 7
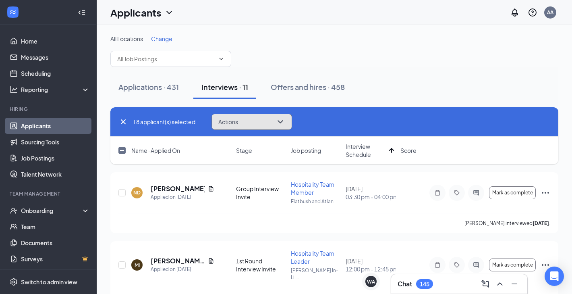
click at [238, 119] on span "Actions" at bounding box center [228, 122] width 20 height 6
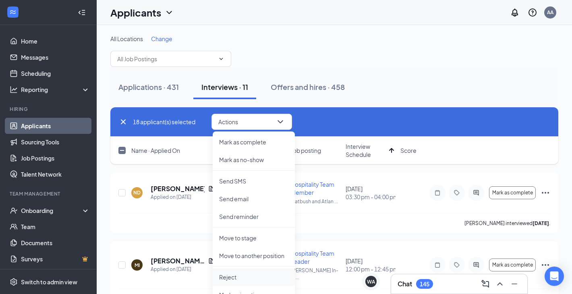
click at [248, 271] on li "Reject" at bounding box center [254, 277] width 82 height 18
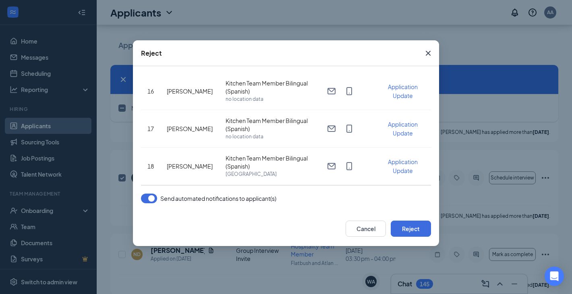
scroll to position [599, 0]
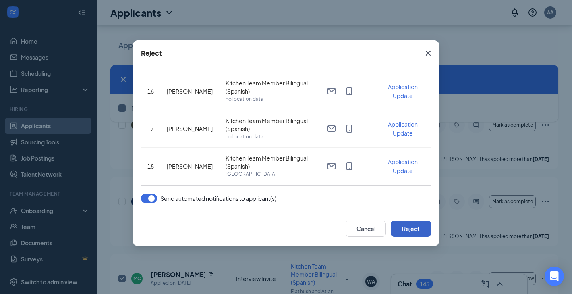
click at [415, 231] on button "Reject" at bounding box center [411, 228] width 40 height 16
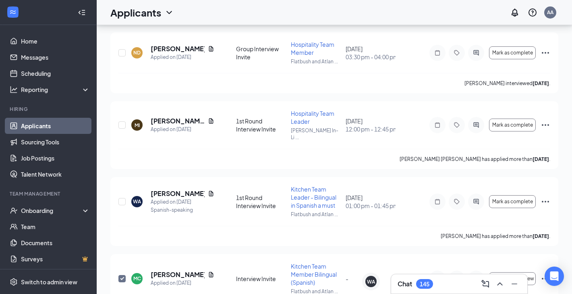
scroll to position [0, 0]
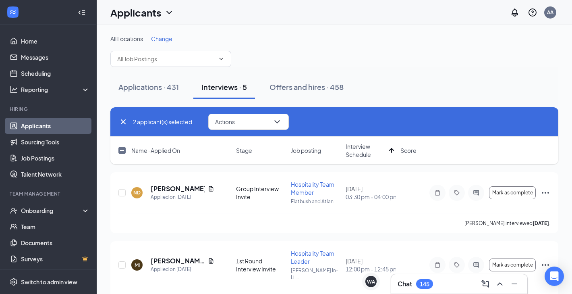
click at [120, 151] on input "checkbox" at bounding box center [121, 150] width 7 height 7
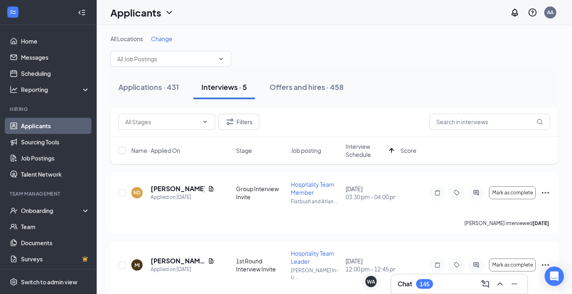
click at [242, 91] on div "Interviews · 5" at bounding box center [225, 87] width 46 height 10
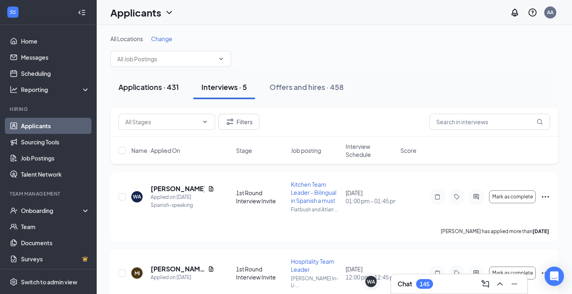
click at [151, 89] on div "Applications · 431" at bounding box center [148, 87] width 60 height 10
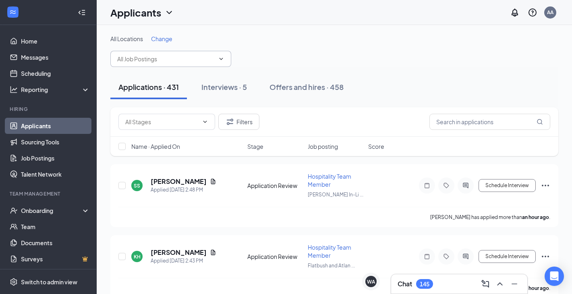
click at [150, 56] on input "text" at bounding box center [166, 58] width 98 height 9
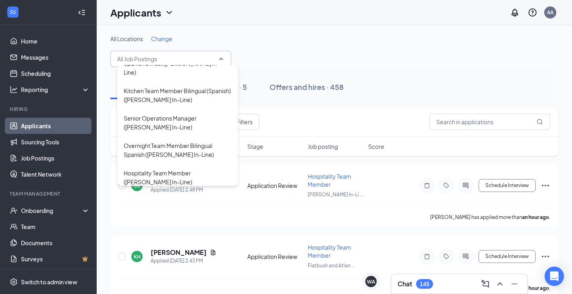
scroll to position [154, 0]
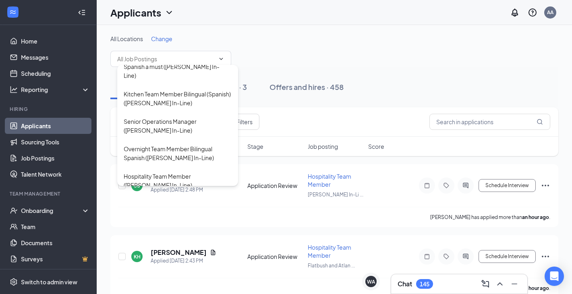
click at [383, 19] on div "Applicants AA" at bounding box center [335, 12] width 476 height 25
